Goal: Find specific page/section: Find specific page/section

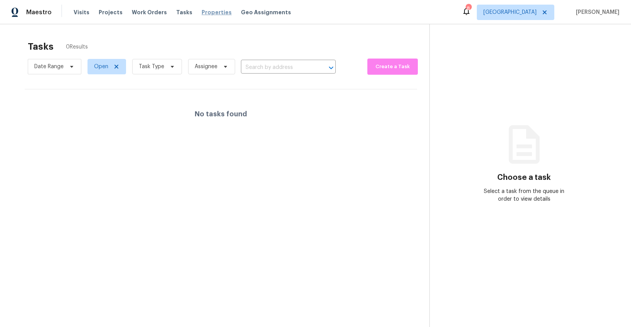
click at [205, 13] on span "Properties" at bounding box center [217, 12] width 30 height 8
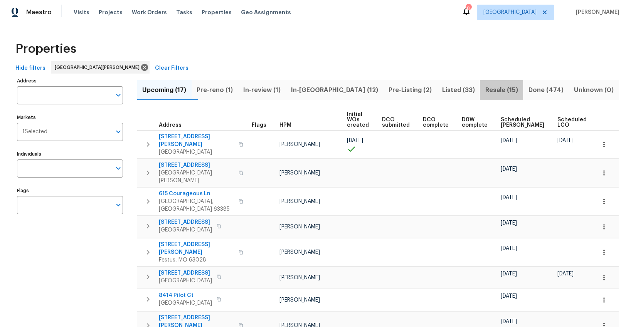
click at [485, 90] on span "Resale (15)" at bounding box center [502, 90] width 34 height 11
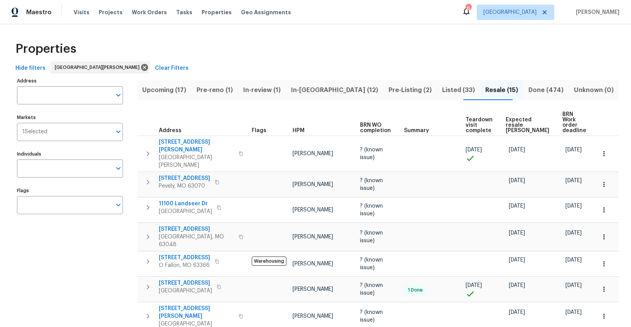
click at [532, 124] on span "Expected resale [PERSON_NAME]" at bounding box center [528, 125] width 44 height 16
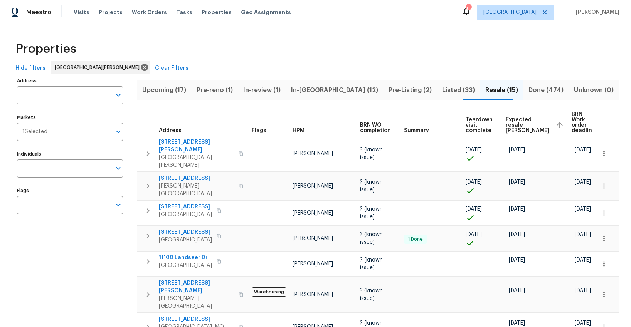
click at [441, 91] on span "Listed (33)" at bounding box center [458, 90] width 34 height 11
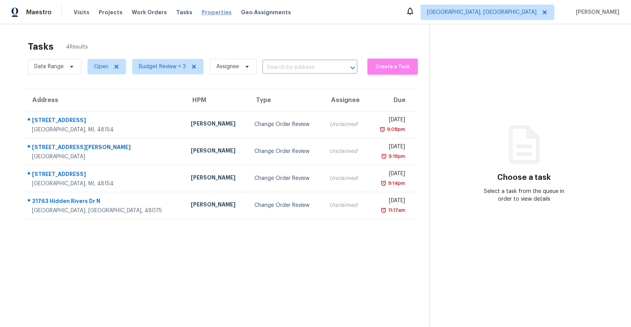
click at [202, 10] on span "Properties" at bounding box center [217, 12] width 30 height 8
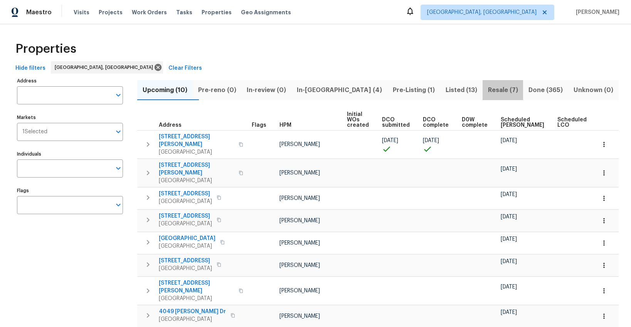
click at [487, 89] on span "Resale (7)" at bounding box center [503, 90] width 32 height 11
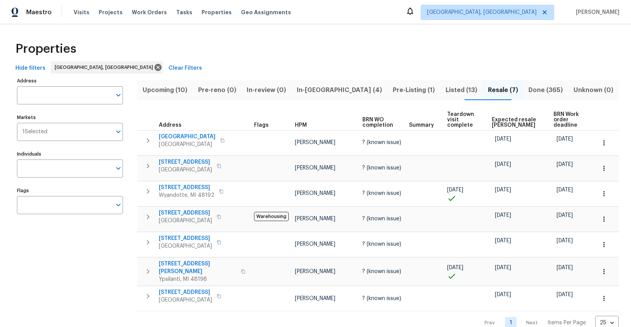
click at [500, 117] on span "Expected resale [PERSON_NAME]" at bounding box center [516, 122] width 49 height 11
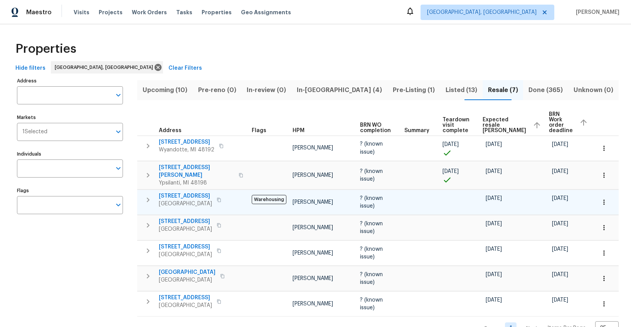
scroll to position [12, 0]
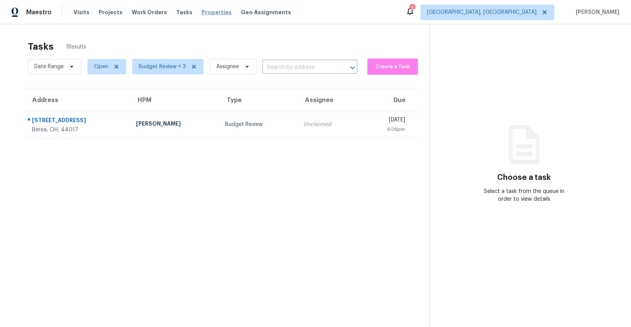
click at [202, 13] on span "Properties" at bounding box center [217, 12] width 30 height 8
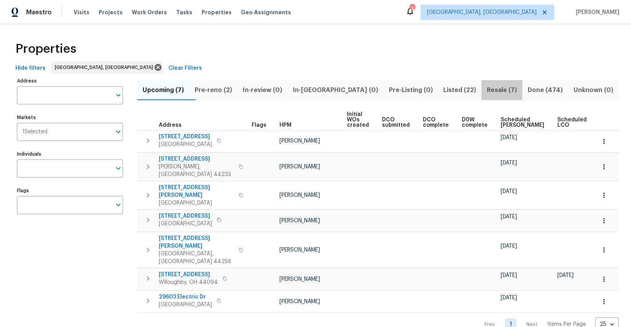
click at [486, 90] on span "Resale (7)" at bounding box center [502, 90] width 32 height 11
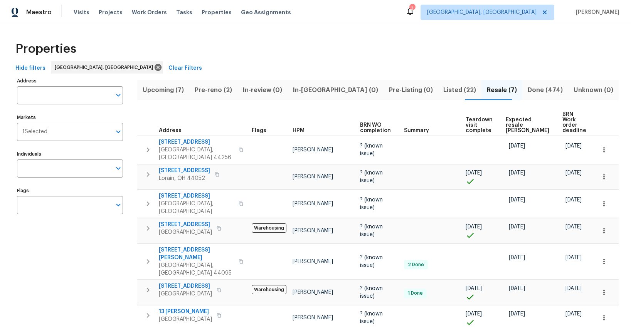
click at [518, 122] on span "Expected resale [PERSON_NAME]" at bounding box center [528, 125] width 44 height 16
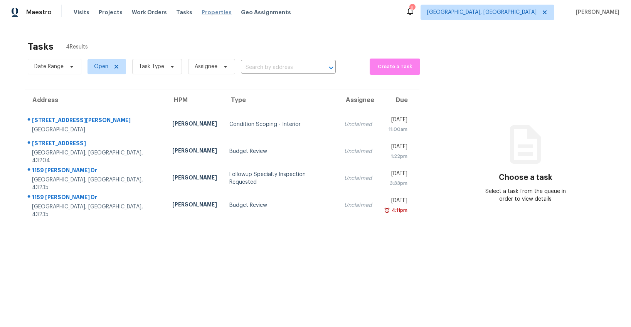
click at [202, 14] on span "Properties" at bounding box center [217, 12] width 30 height 8
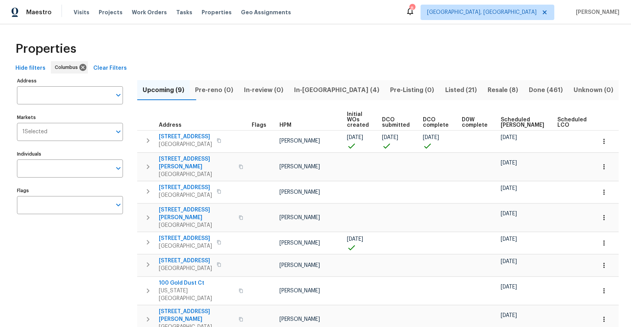
click at [444, 89] on span "Listed (21)" at bounding box center [460, 90] width 33 height 11
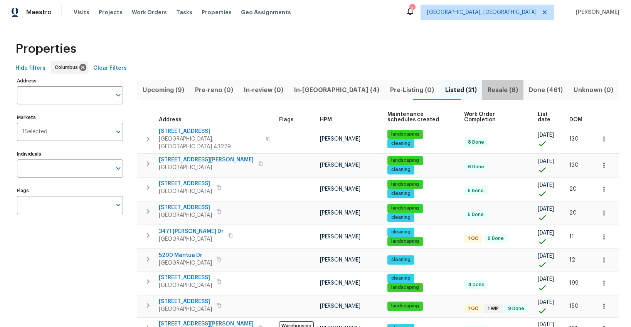
click at [487, 91] on span "Resale (8)" at bounding box center [503, 90] width 32 height 11
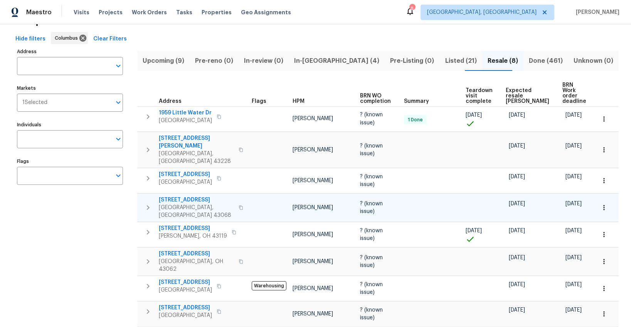
scroll to position [38, 0]
